Goal: Information Seeking & Learning: Check status

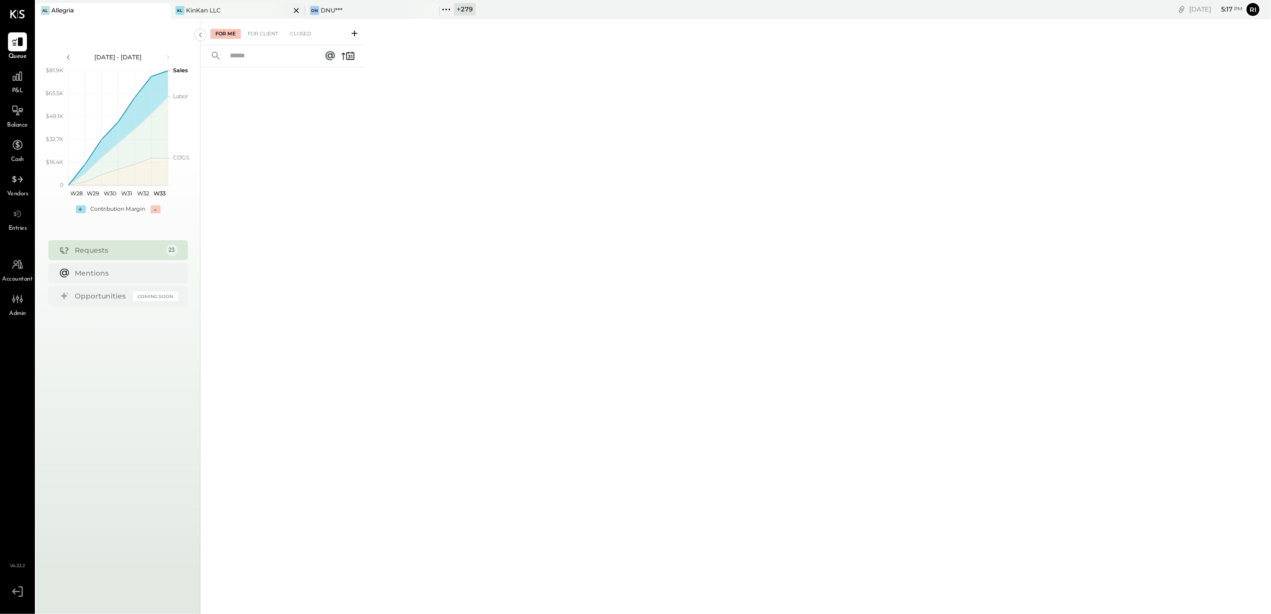
click at [168, 10] on icon at bounding box center [162, 10] width 12 height 12
click at [162, 10] on icon at bounding box center [161, 10] width 5 height 5
click at [156, 7] on icon at bounding box center [162, 10] width 12 height 12
click at [199, 7] on div "+ 281" at bounding box center [194, 9] width 20 height 12
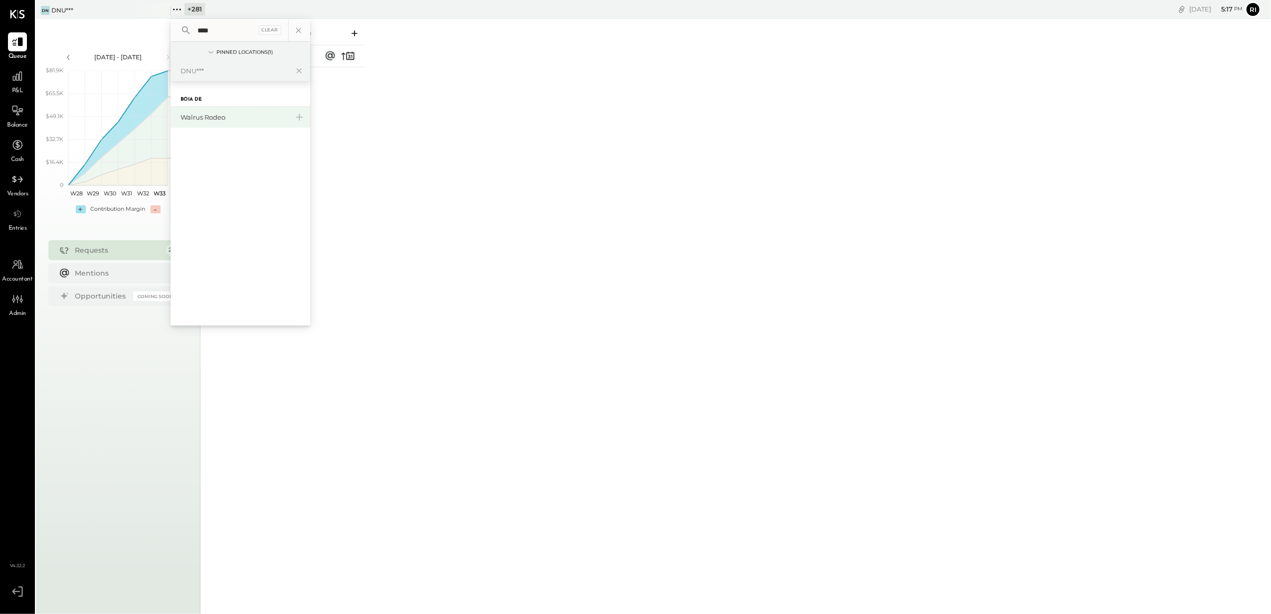
type input "****"
click at [204, 116] on div "Walrus Rodeo" at bounding box center [234, 117] width 108 height 9
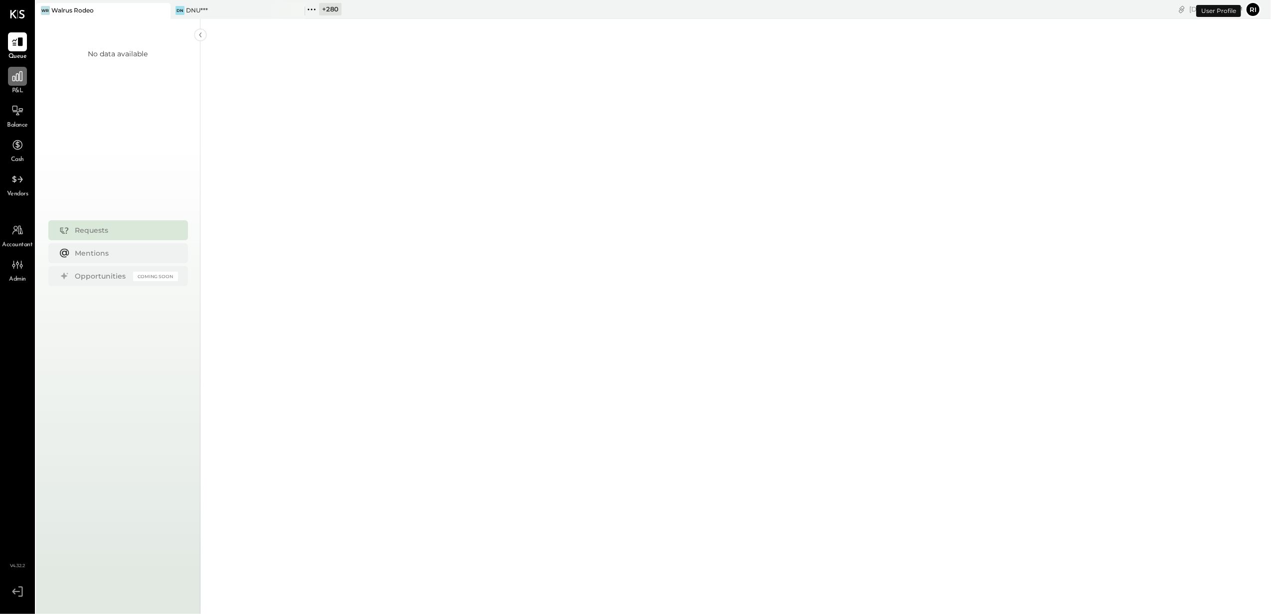
click at [19, 76] on icon at bounding box center [17, 76] width 10 height 10
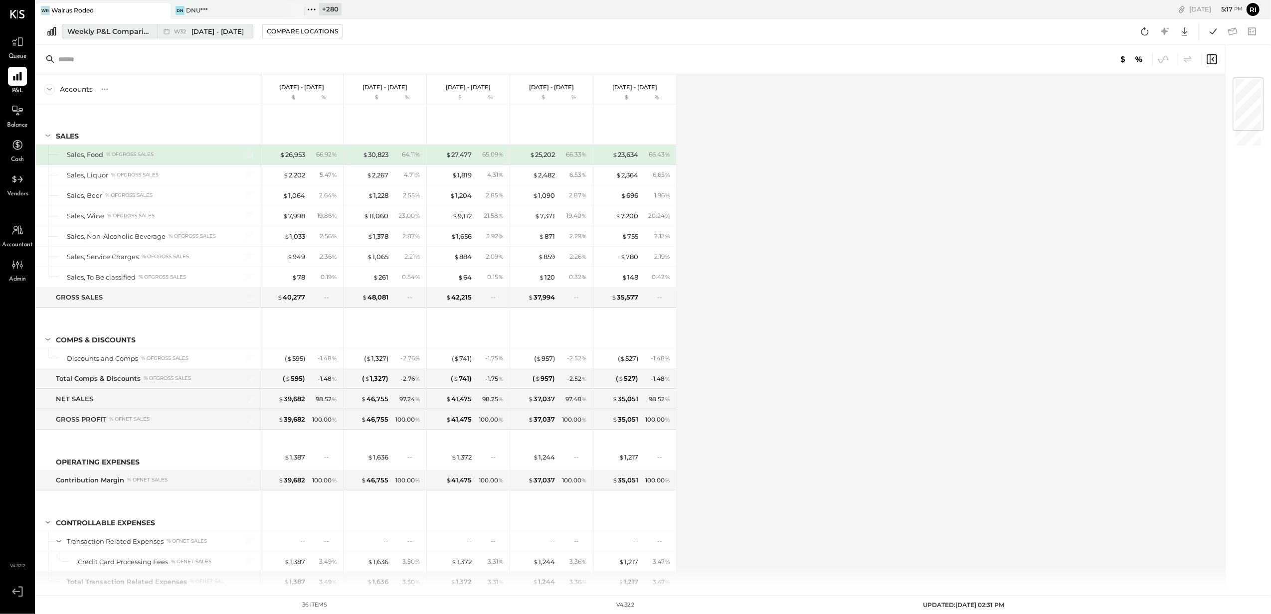
click at [110, 28] on div "Weekly P&L Comparison" at bounding box center [109, 31] width 84 height 10
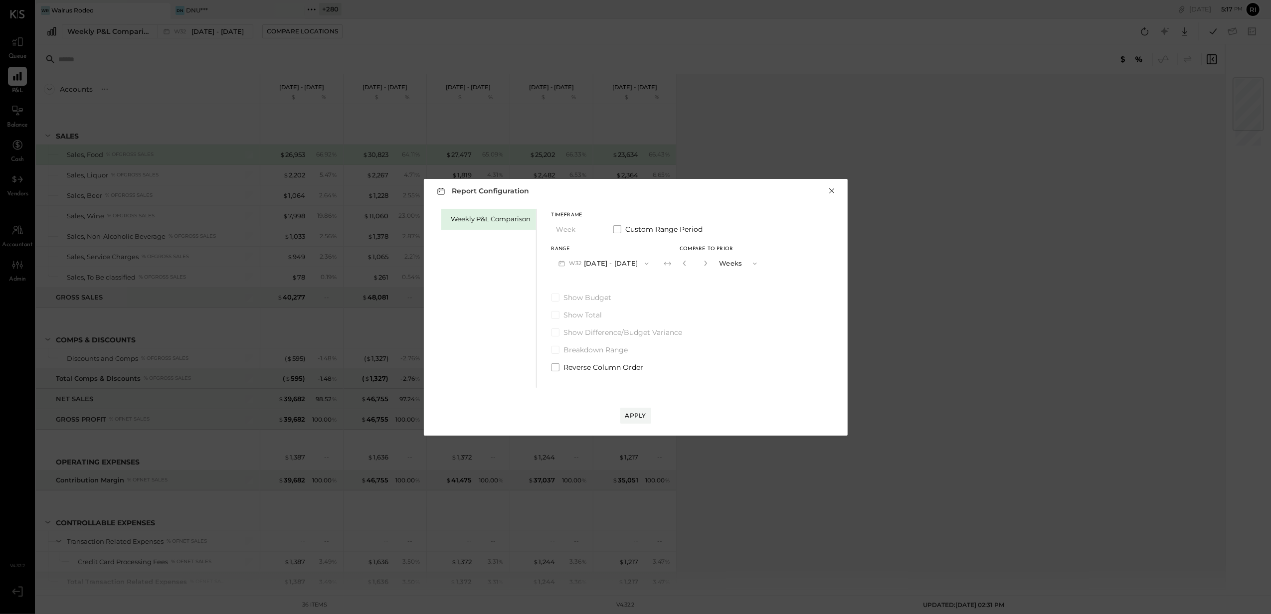
click at [828, 190] on button "×" at bounding box center [832, 191] width 9 height 10
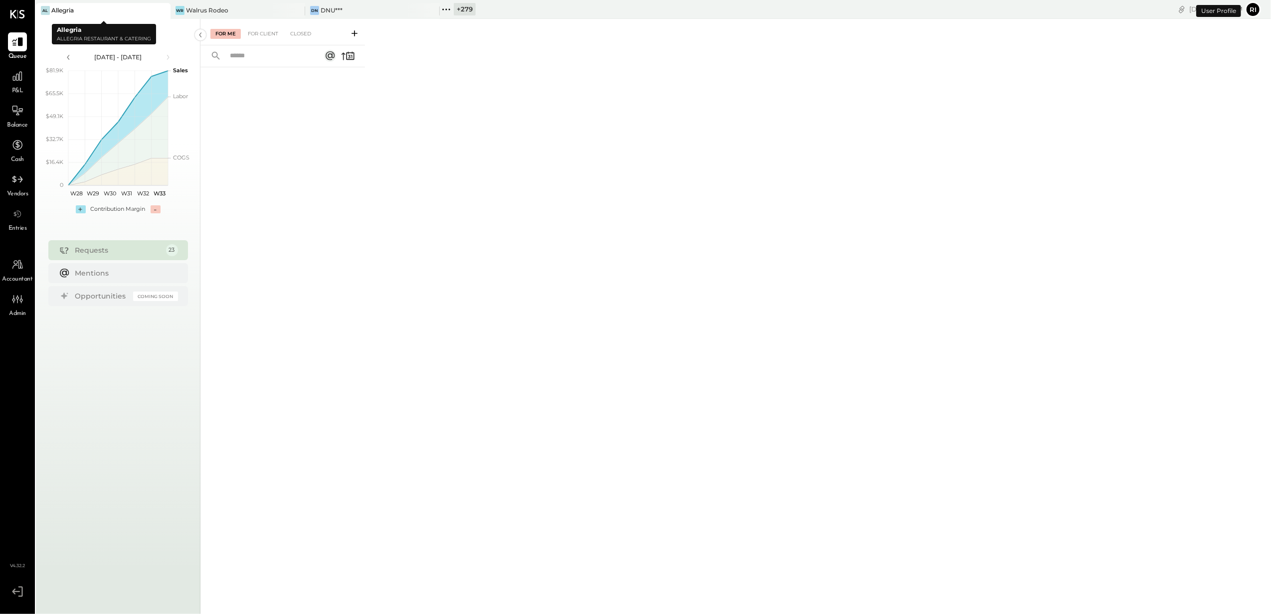
click at [161, 12] on icon at bounding box center [162, 10] width 12 height 12
click at [161, 10] on icon at bounding box center [162, 10] width 12 height 12
click at [161, 8] on icon at bounding box center [162, 10] width 12 height 12
click at [178, 8] on icon at bounding box center [177, 9] width 13 height 13
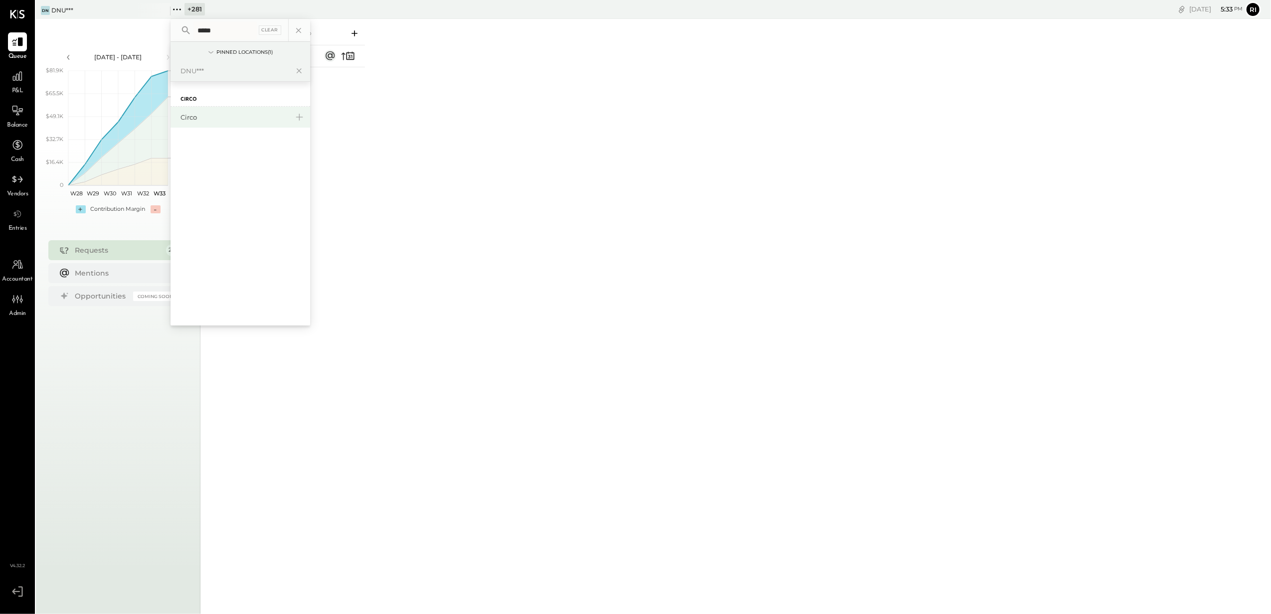
type input "*****"
click at [204, 116] on div "Circo" at bounding box center [234, 117] width 108 height 9
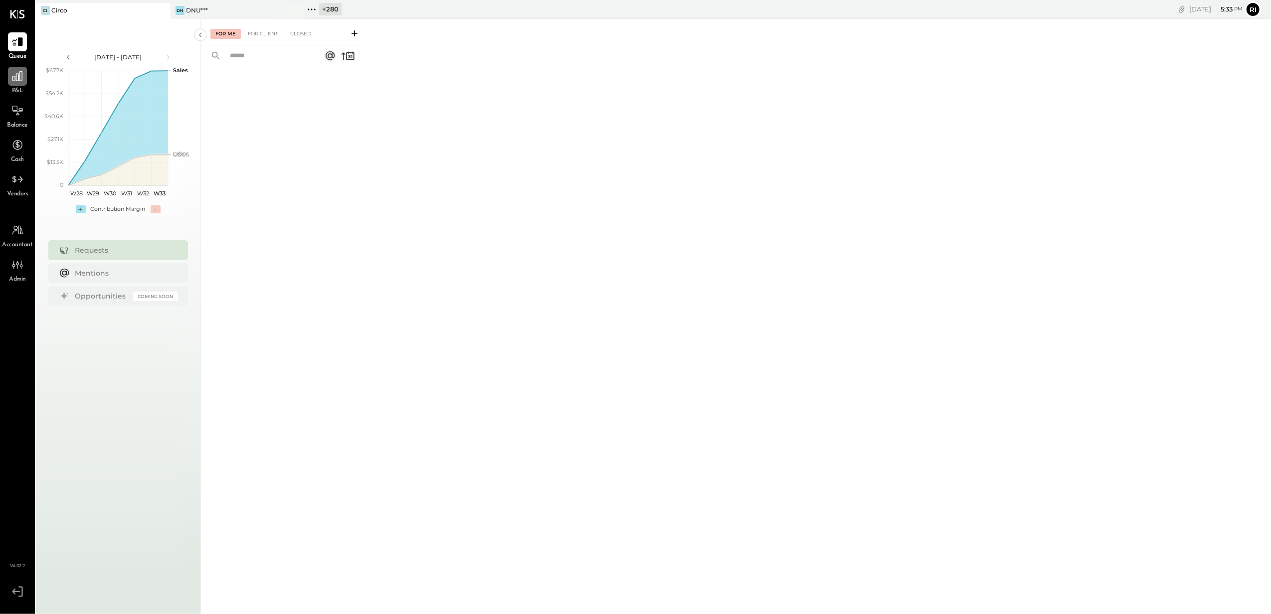
click at [15, 85] on div at bounding box center [17, 76] width 19 height 19
